Goal: Task Accomplishment & Management: Use online tool/utility

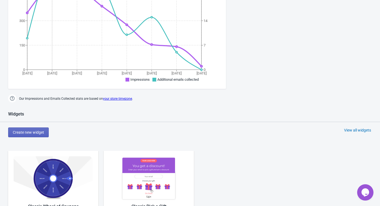
scroll to position [263, 0]
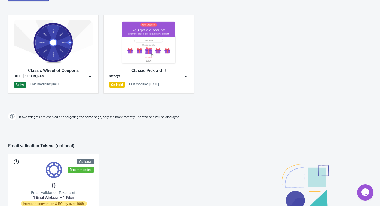
click at [87, 82] on div "Active Last modified: [DATE]" at bounding box center [53, 84] width 79 height 5
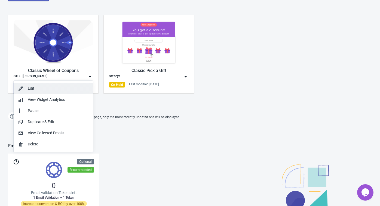
click at [39, 91] on div "Edit" at bounding box center [58, 89] width 61 height 6
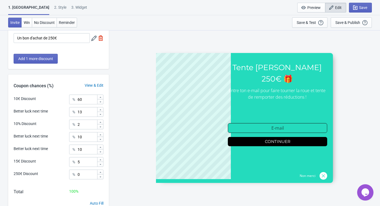
scroll to position [174, 0]
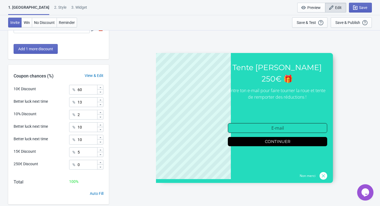
click at [101, 87] on icon at bounding box center [100, 87] width 3 height 3
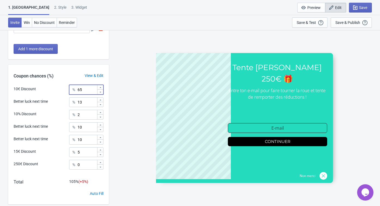
click at [101, 87] on icon at bounding box center [100, 87] width 3 height 3
click at [100, 87] on icon at bounding box center [100, 87] width 3 height 3
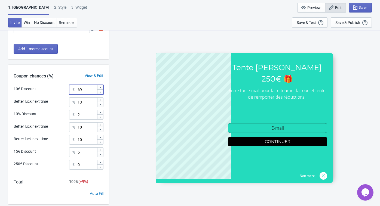
type input "70"
click at [101, 142] on icon at bounding box center [100, 142] width 3 height 3
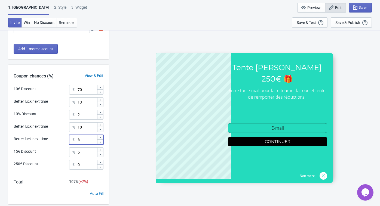
click at [101, 142] on icon at bounding box center [100, 142] width 3 height 3
type input "5"
click at [98, 106] on div at bounding box center [100, 104] width 6 height 5
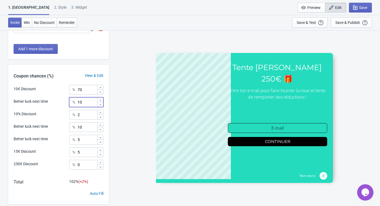
click at [98, 106] on div at bounding box center [100, 104] width 6 height 5
type input "8"
click at [117, 77] on div "SASDERWERT3H Tente [PERSON_NAME] 250€ 🎁 Entre ton e-mail pour faire tourner la …" at bounding box center [244, 118] width 265 height 176
click at [358, 6] on span "Save" at bounding box center [360, 7] width 14 height 5
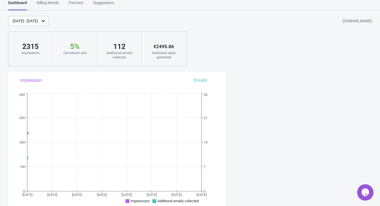
scroll to position [149, 0]
